Goal: Information Seeking & Learning: Find specific fact

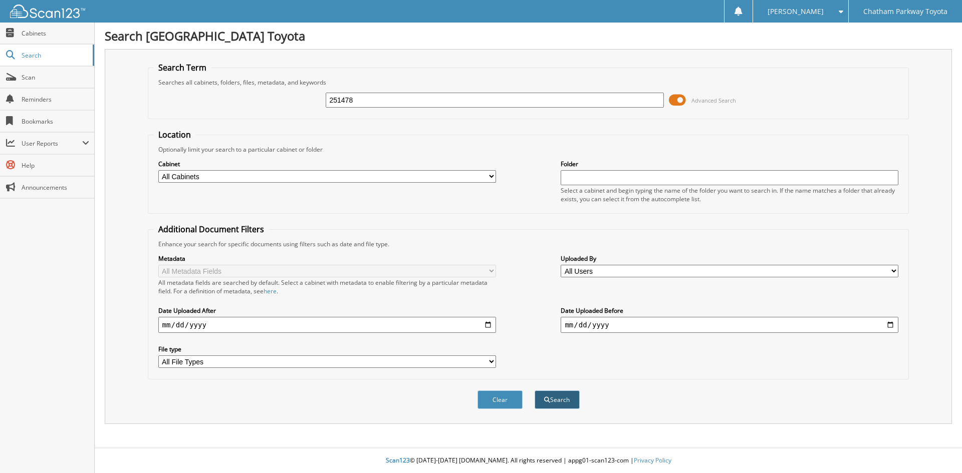
type input "251478"
click at [563, 402] on button "Search" at bounding box center [556, 400] width 45 height 19
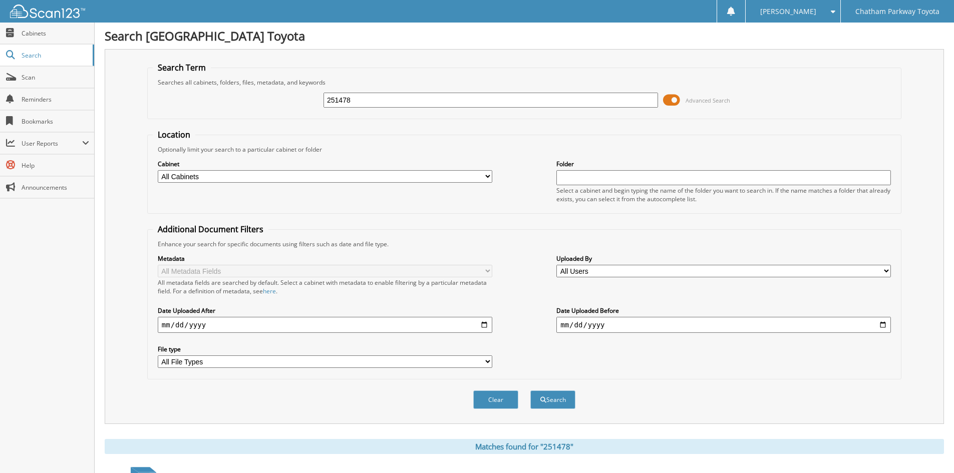
scroll to position [87, 0]
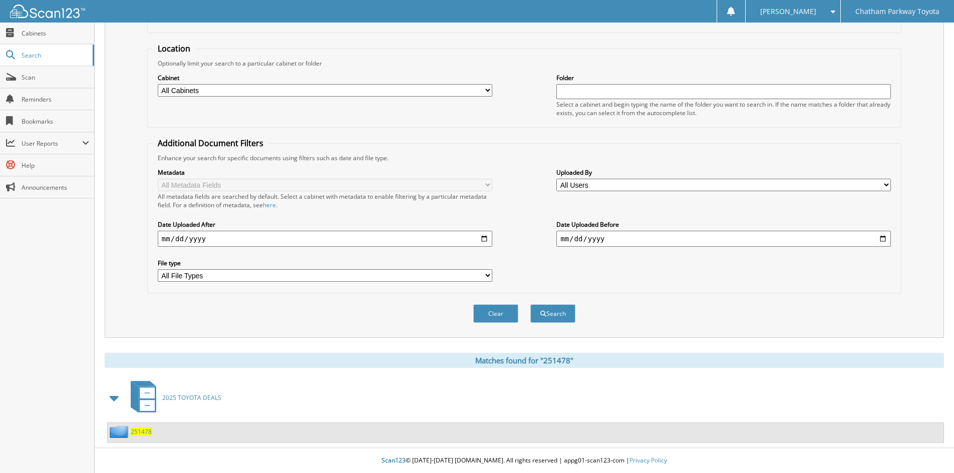
click at [143, 433] on span "251478" at bounding box center [141, 432] width 21 height 9
click at [143, 434] on span "251478" at bounding box center [141, 432] width 21 height 9
